Goal: Transaction & Acquisition: Purchase product/service

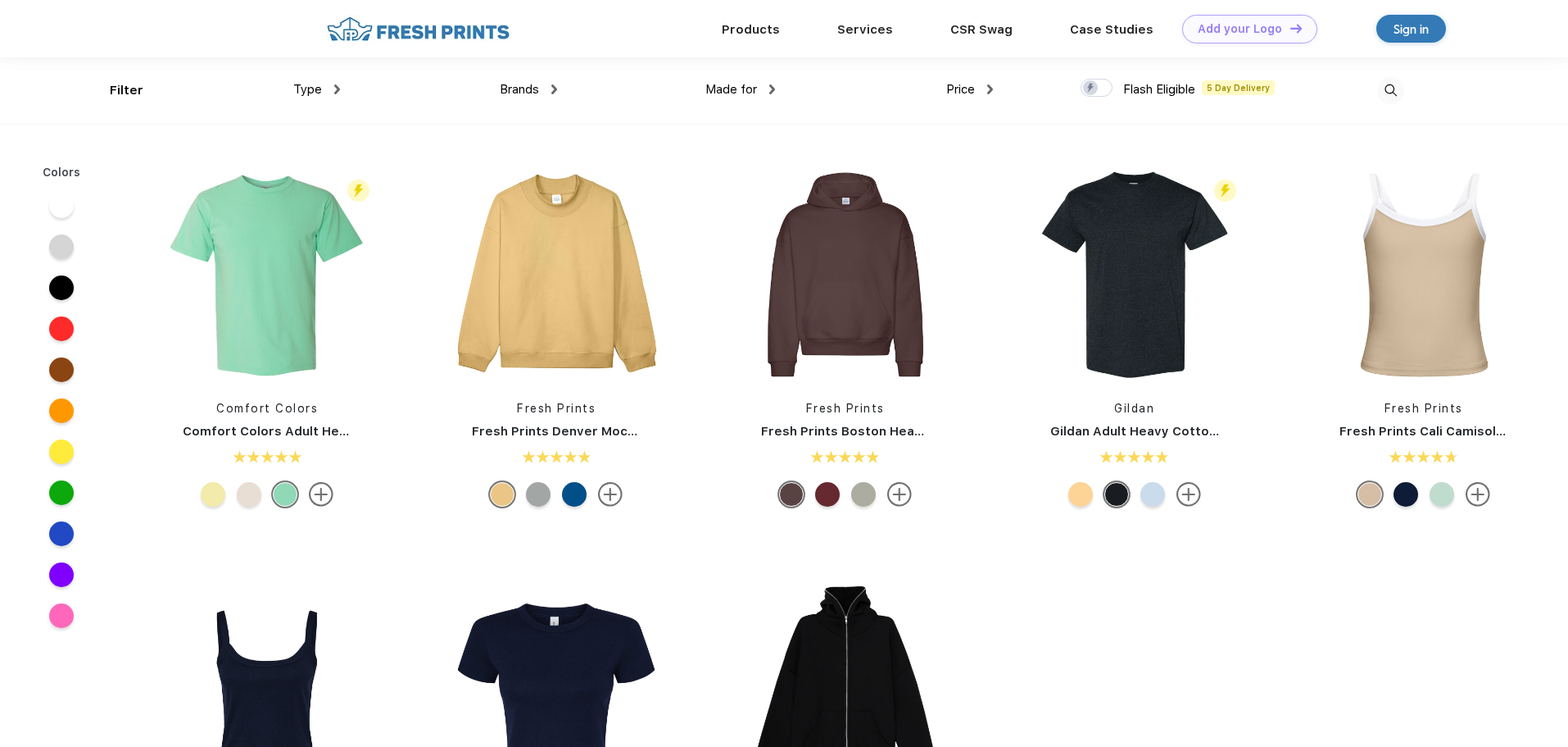
scroll to position [1, 0]
click at [1389, 91] on img at bounding box center [1391, 90] width 27 height 27
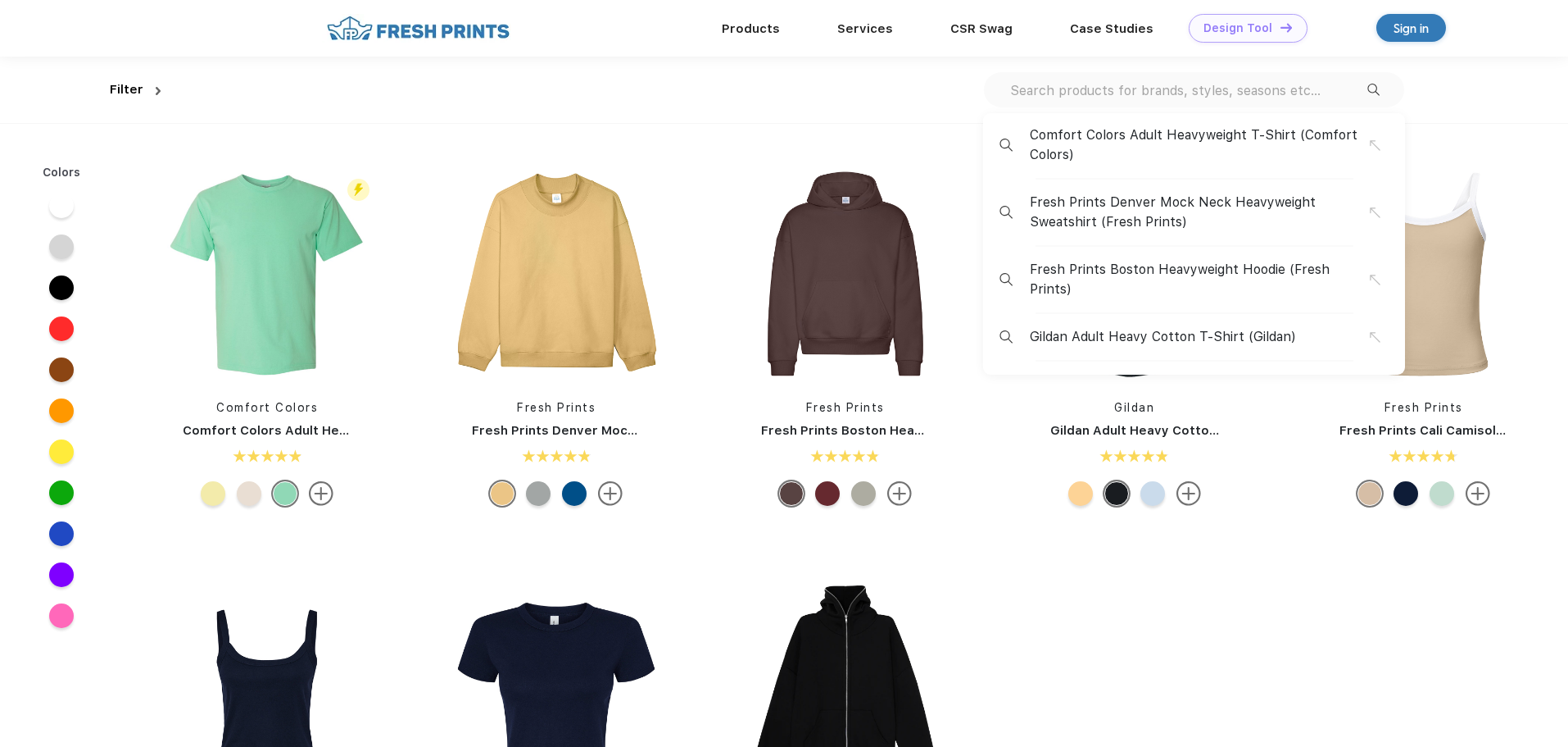
click at [1258, 24] on div "Design Tool" at bounding box center [1238, 28] width 69 height 14
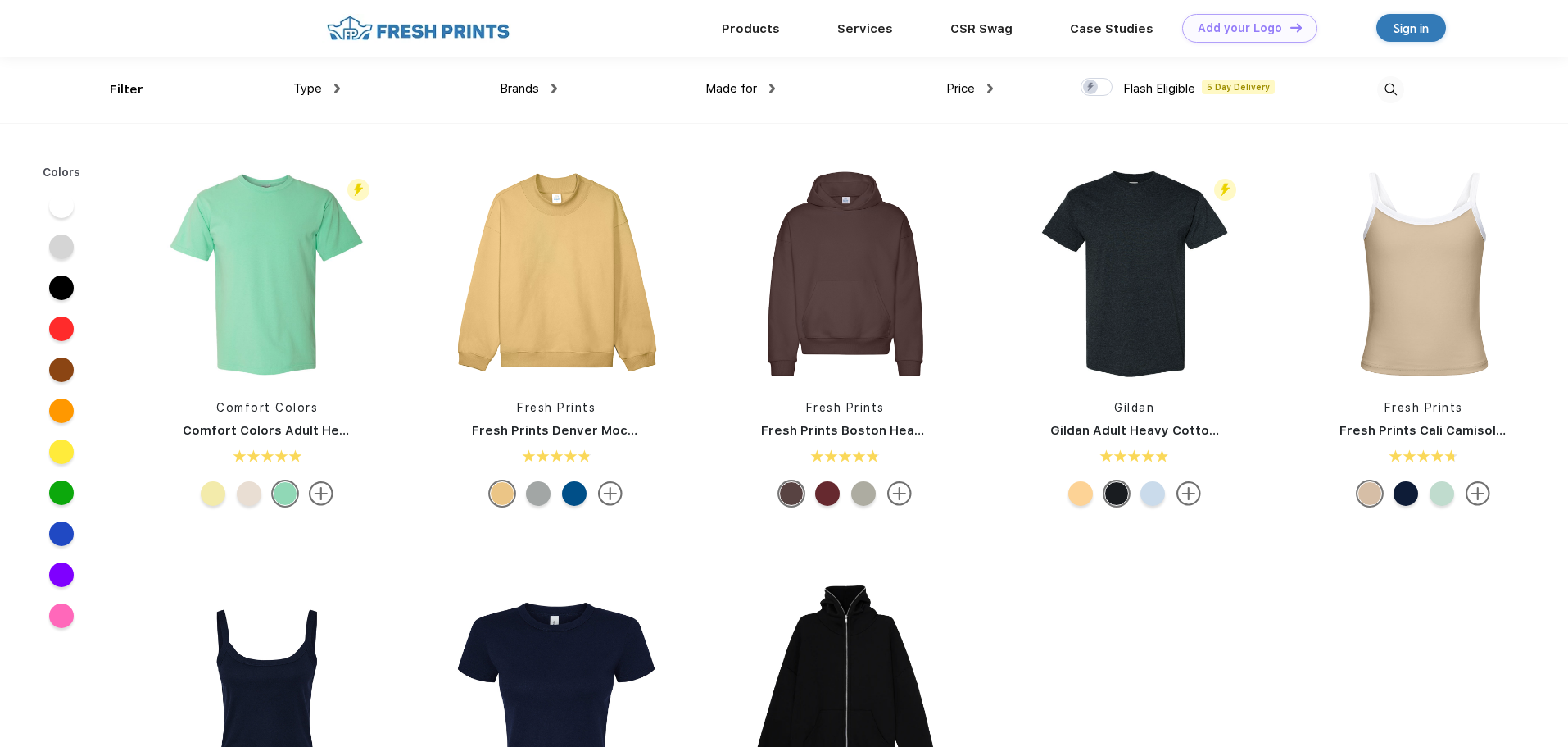
click at [1395, 87] on img at bounding box center [1391, 90] width 27 height 27
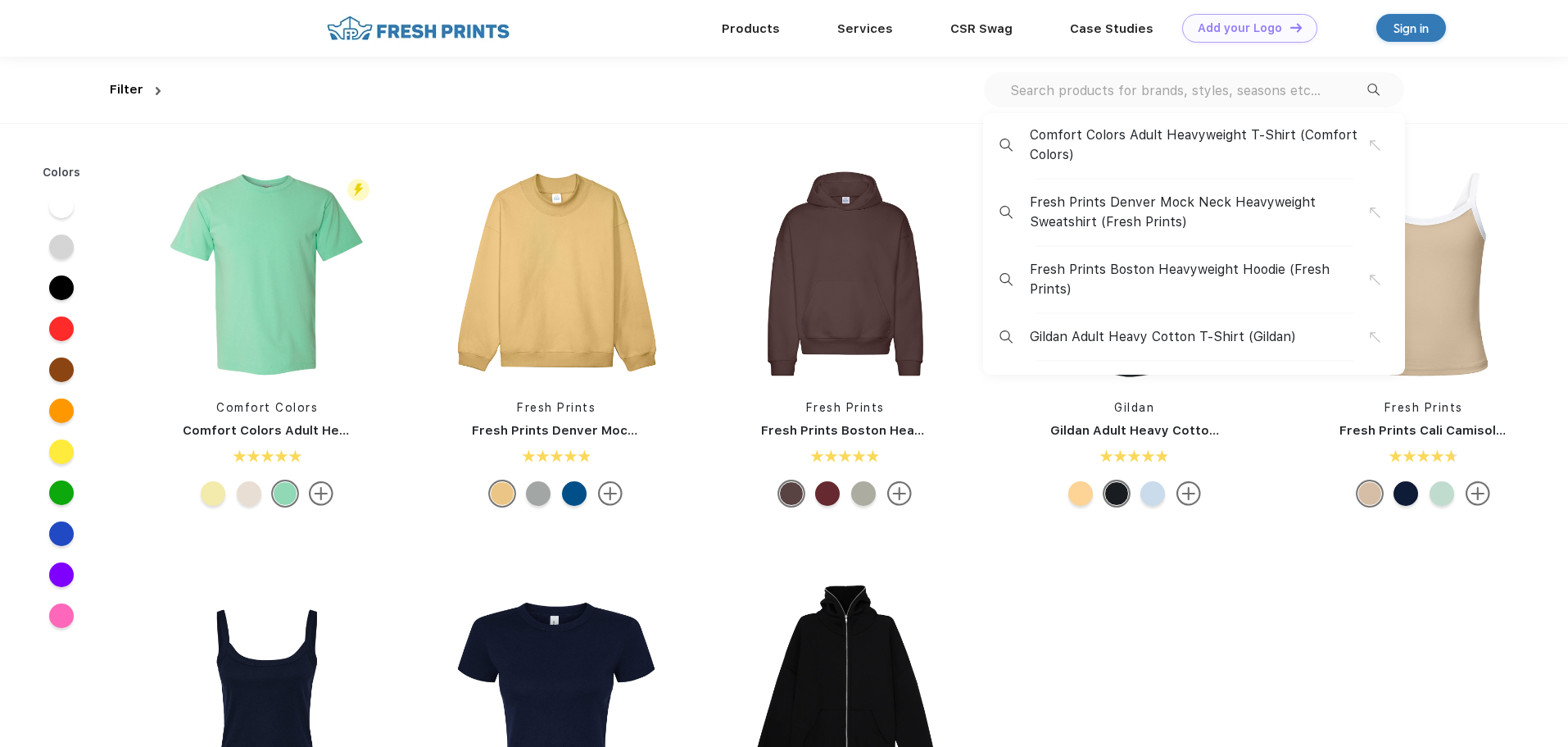
click at [1121, 89] on input "text" at bounding box center [1188, 90] width 359 height 18
paste input "Heathered Fleece Pullover"
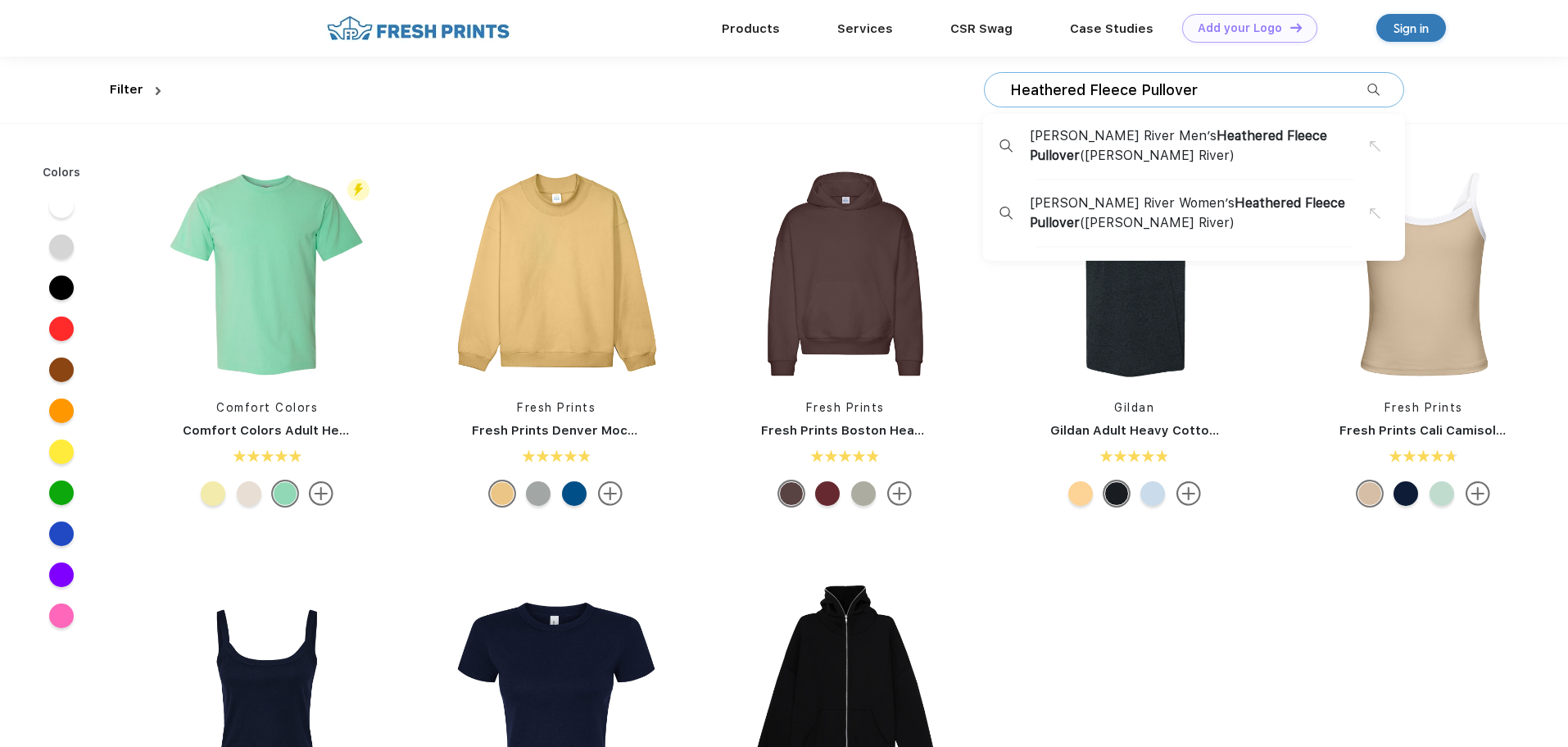
type input "Heathered Fleece Pullover"
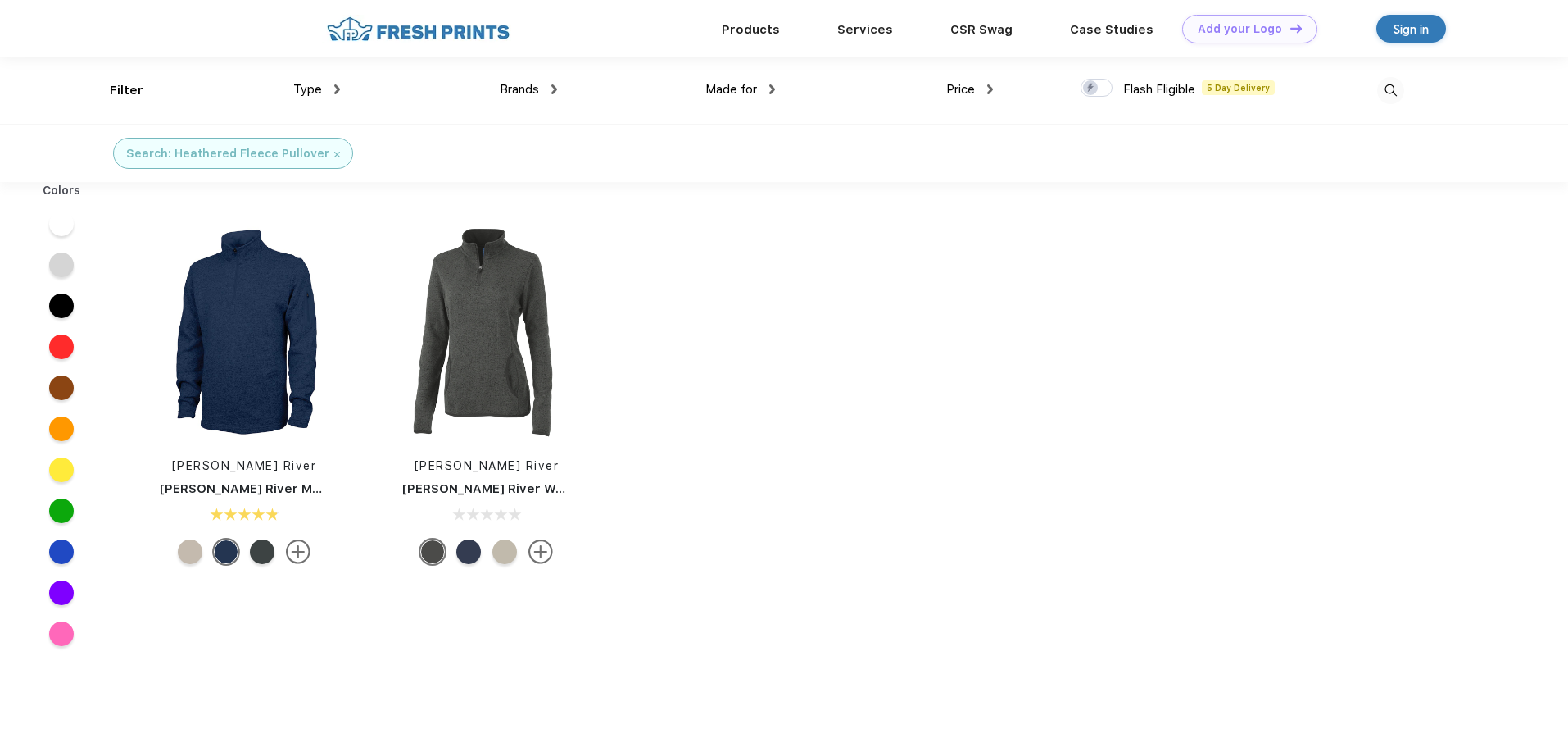
click at [186, 554] on div at bounding box center [190, 552] width 25 height 25
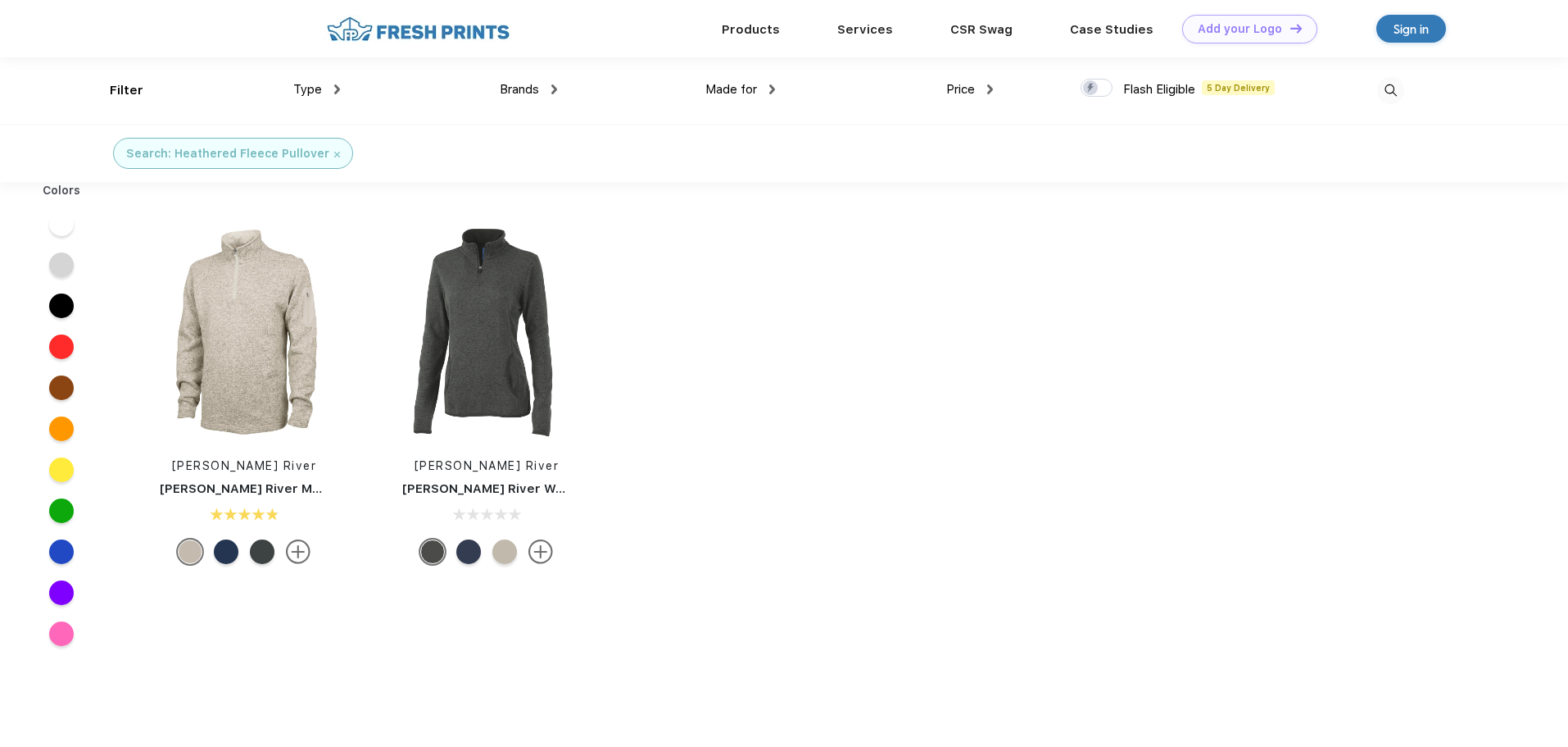
click at [186, 554] on div at bounding box center [190, 552] width 25 height 25
click at [254, 484] on link "[PERSON_NAME] River Men’s Heathered Fleece Pullover" at bounding box center [335, 489] width 351 height 15
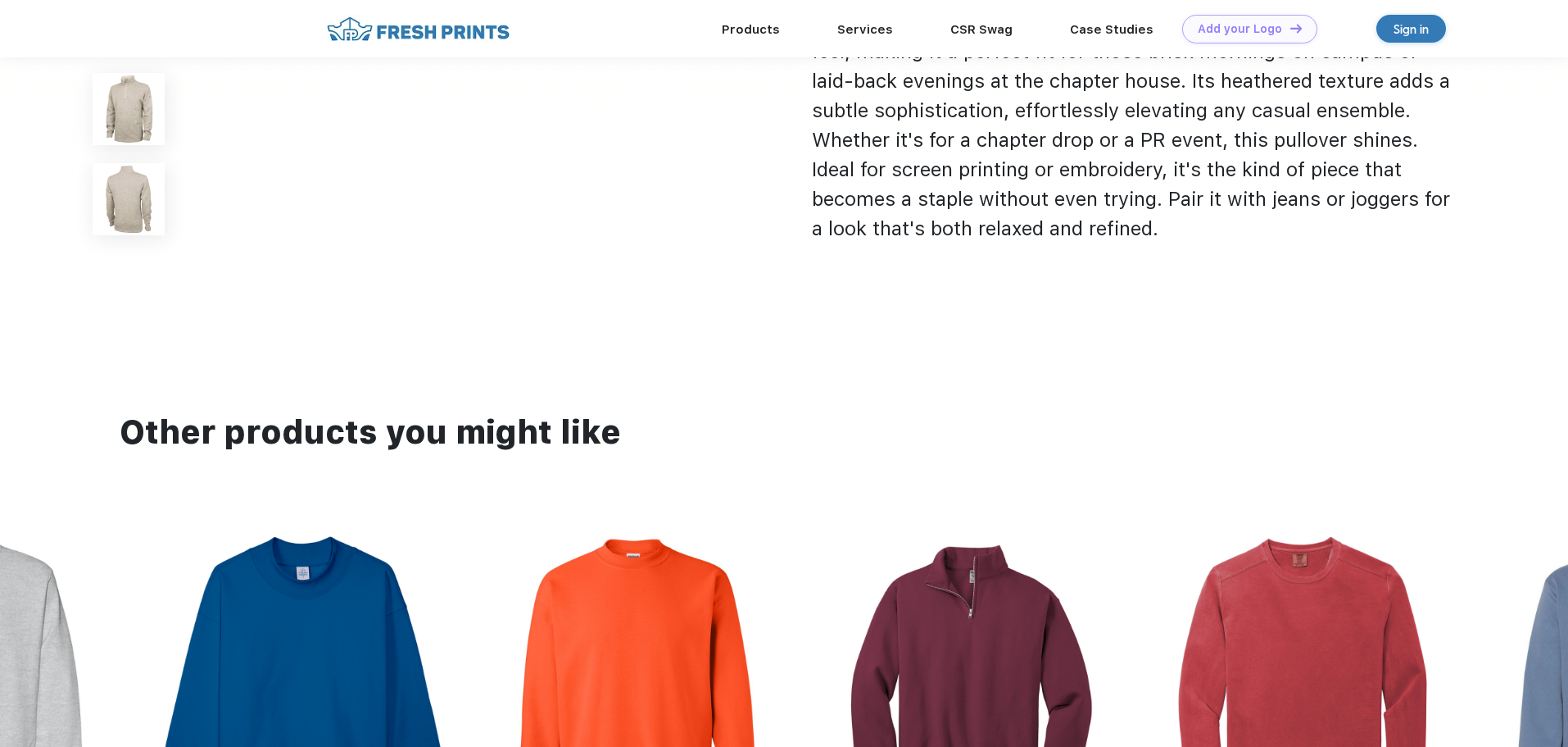
scroll to position [656, 0]
